Goal: Information Seeking & Learning: Learn about a topic

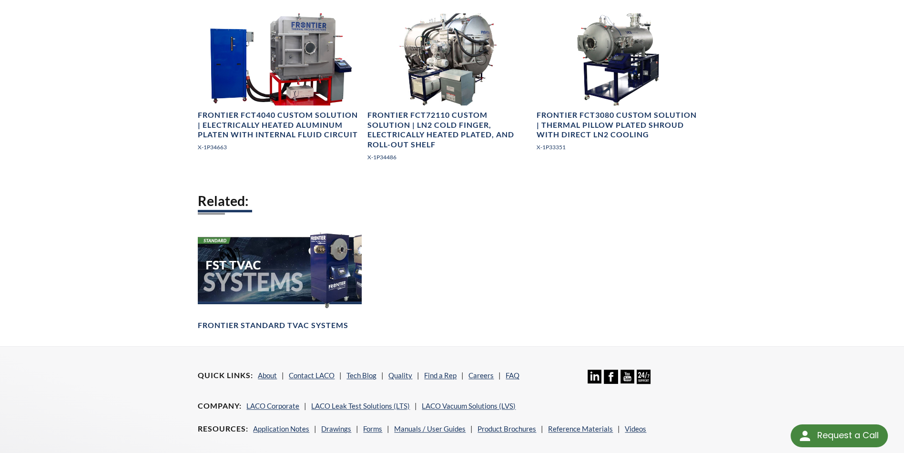
scroll to position [953, 0]
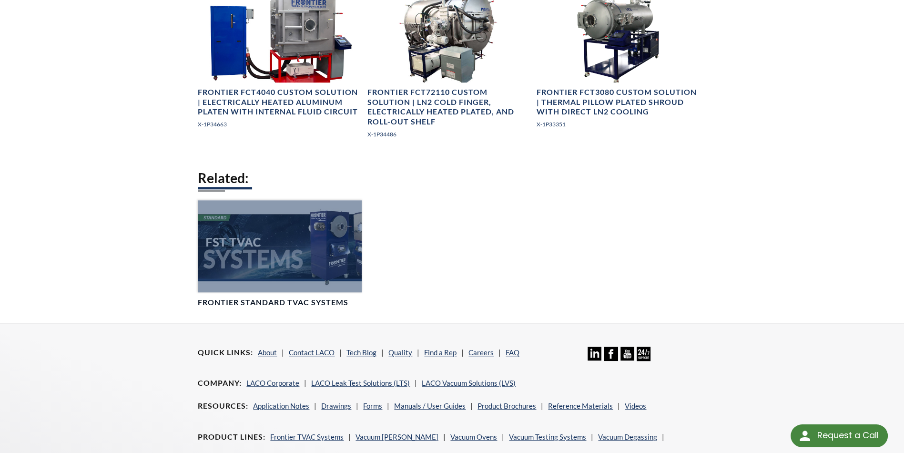
click at [218, 276] on div at bounding box center [280, 246] width 164 height 92
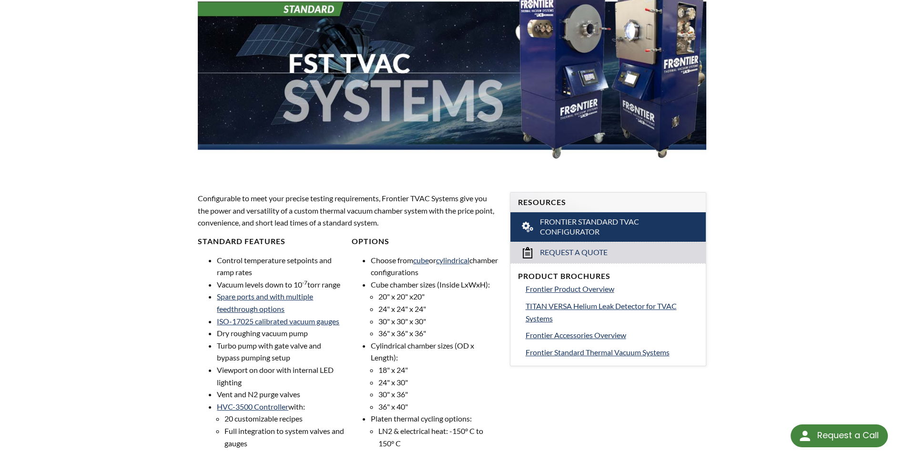
scroll to position [143, 0]
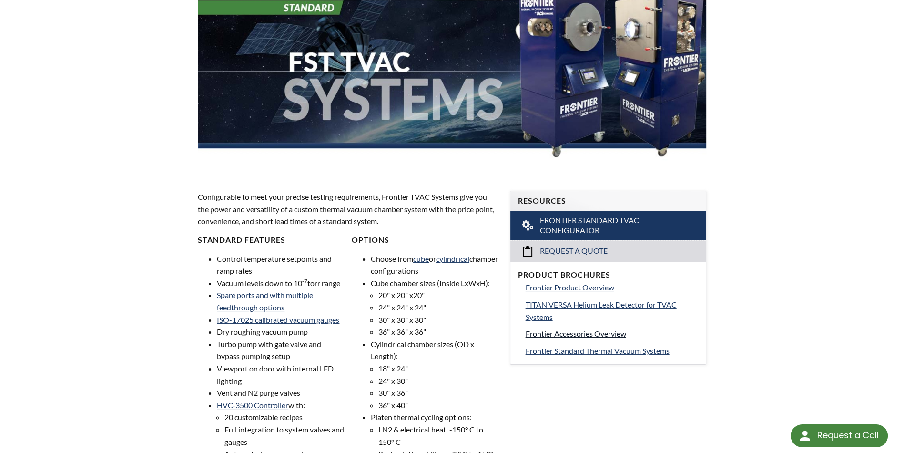
click at [567, 329] on span "Frontier Accessories Overview" at bounding box center [576, 333] width 101 height 9
click at [249, 293] on link "Spare ports and with multiple feedthrough options" at bounding box center [265, 300] width 96 height 21
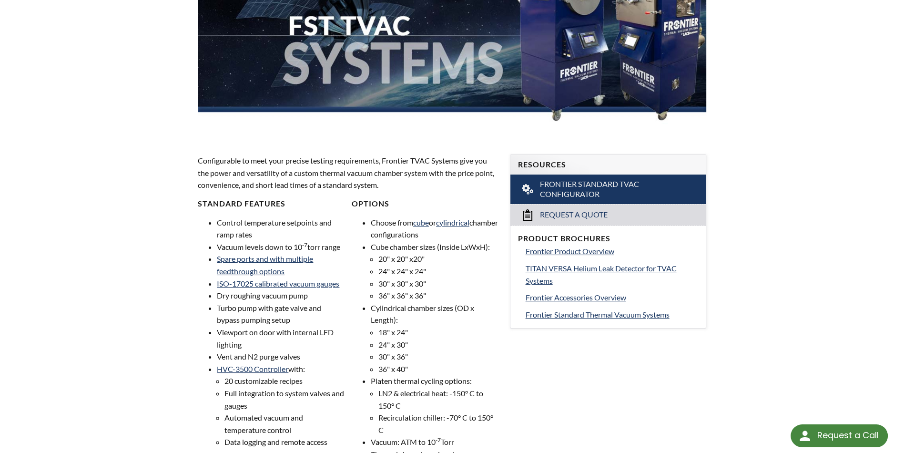
scroll to position [286, 0]
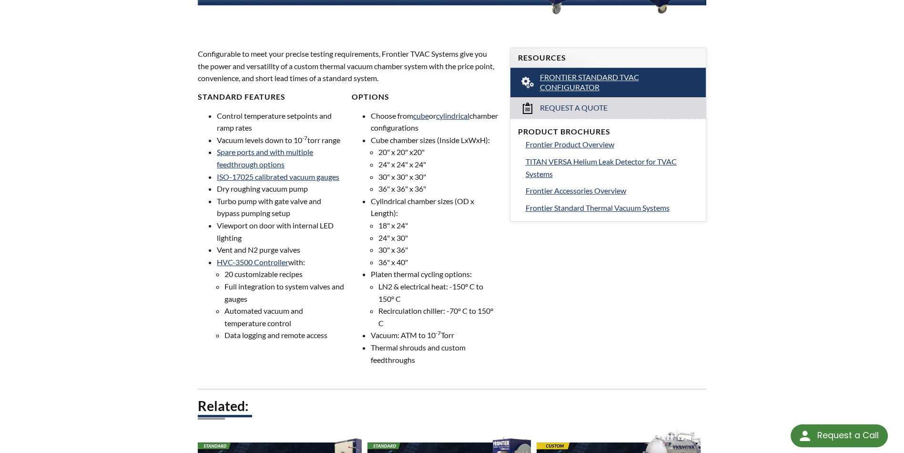
click at [568, 79] on span "Frontier Standard TVAC Configurator" at bounding box center [609, 82] width 138 height 20
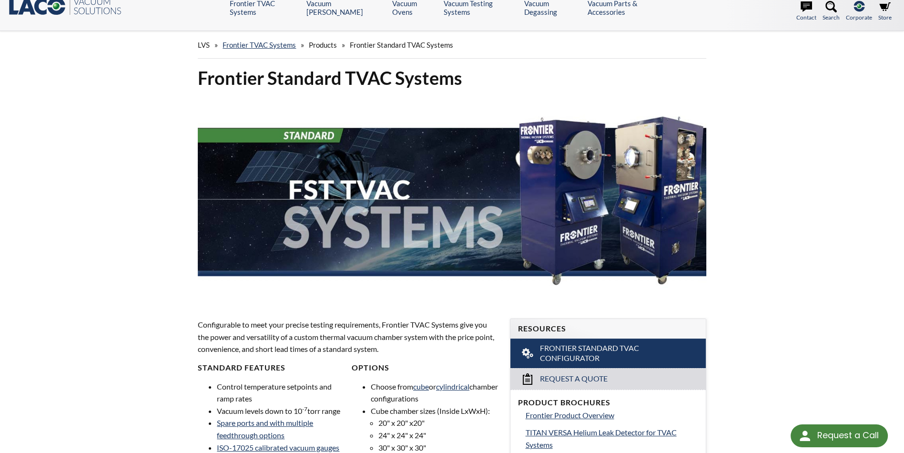
scroll to position [0, 0]
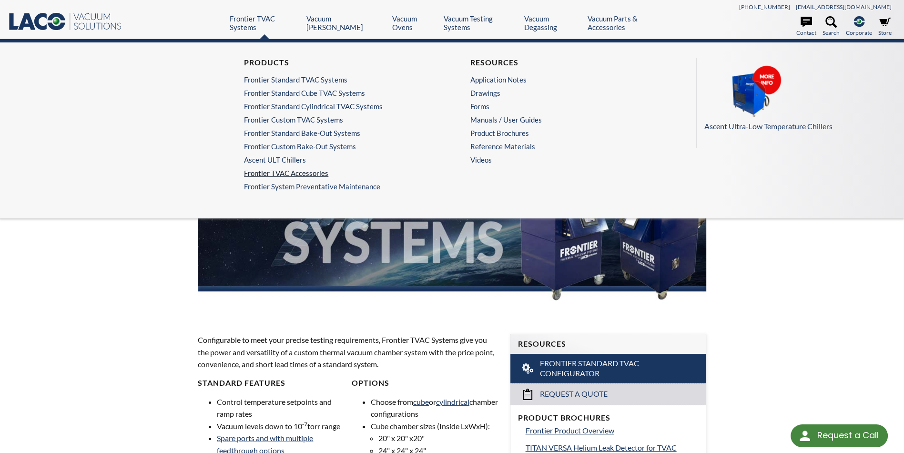
click at [267, 171] on link "Frontier TVAC Accessories" at bounding box center [336, 173] width 185 height 9
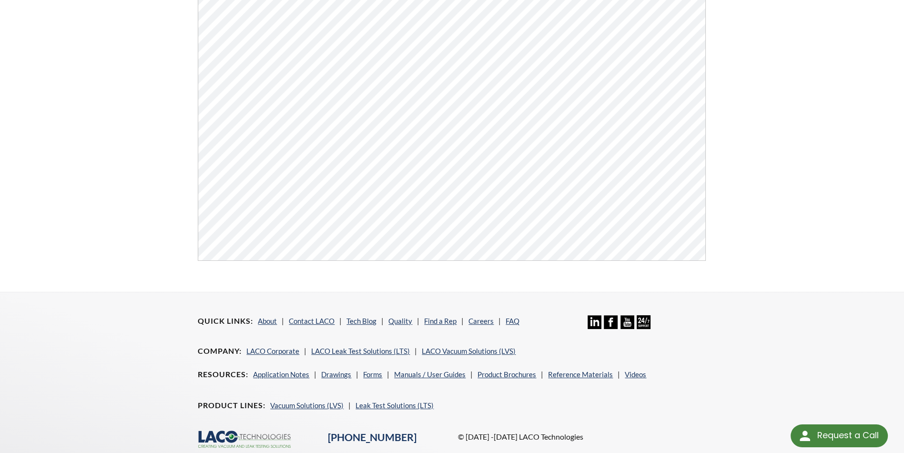
scroll to position [360, 0]
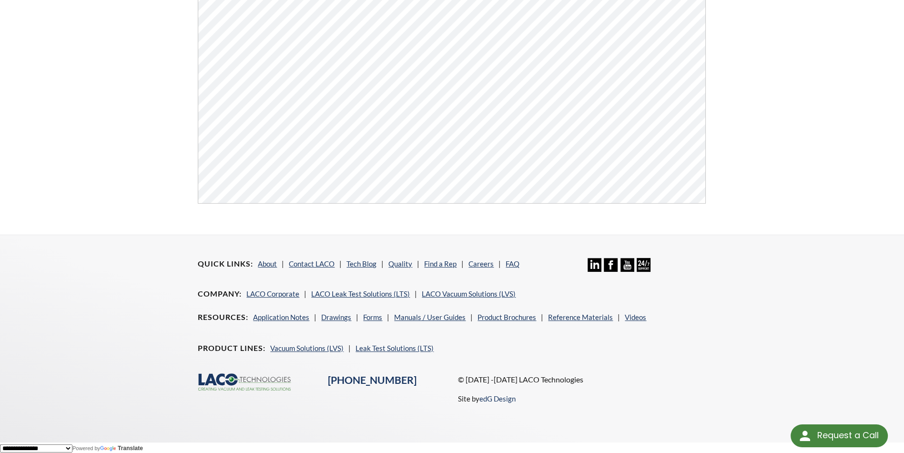
drag, startPoint x: 172, startPoint y: 232, endPoint x: 169, endPoint y: 228, distance: 5.1
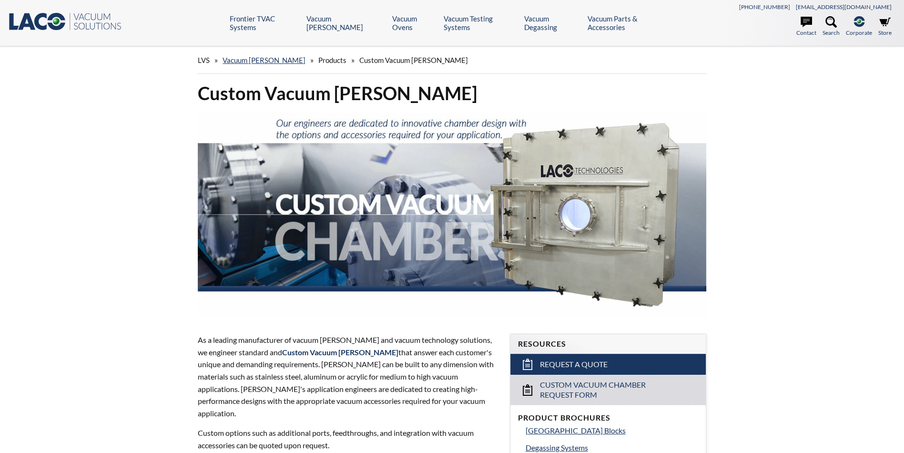
select select "Language Translate Widget"
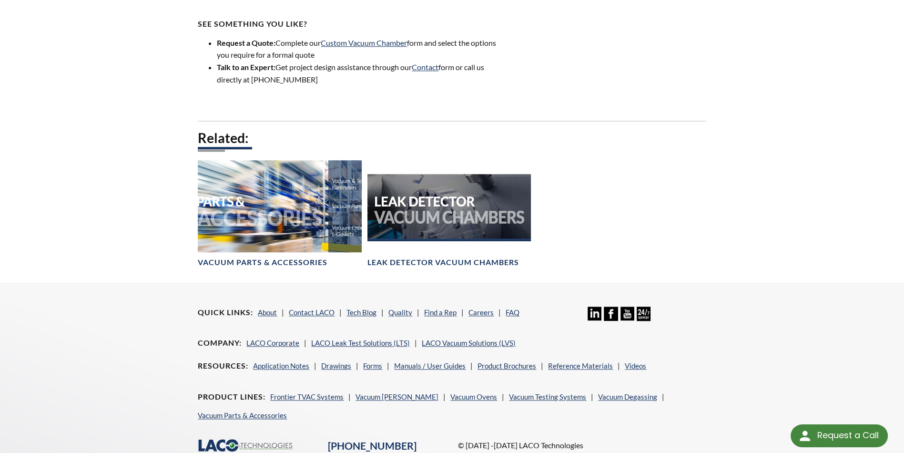
scroll to position [1164, 0]
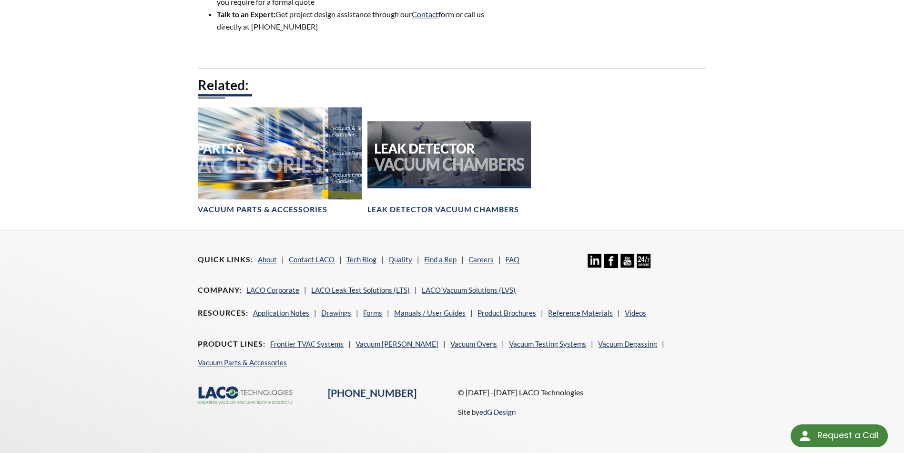
drag, startPoint x: 158, startPoint y: 370, endPoint x: 116, endPoint y: 331, distance: 58.0
